Goal: Find contact information: Find contact information

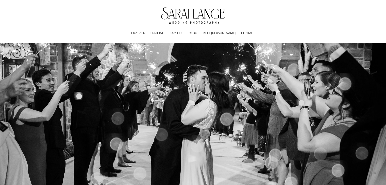
click at [241, 33] on link "CONTACT" at bounding box center [248, 33] width 14 height 5
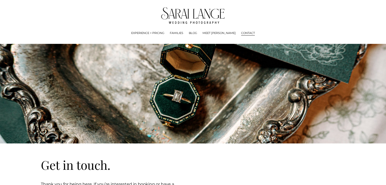
click at [241, 32] on link "CONTACT" at bounding box center [248, 33] width 14 height 5
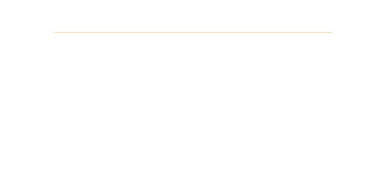
scroll to position [302, 0]
